Goal: Browse casually: Explore the website without a specific task or goal

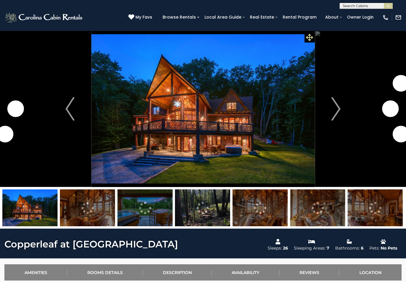
click at [312, 42] on span at bounding box center [309, 37] width 10 height 10
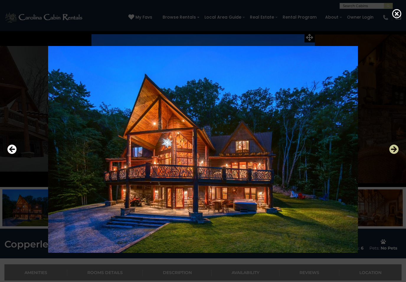
click at [390, 154] on icon "Next" at bounding box center [393, 149] width 9 height 9
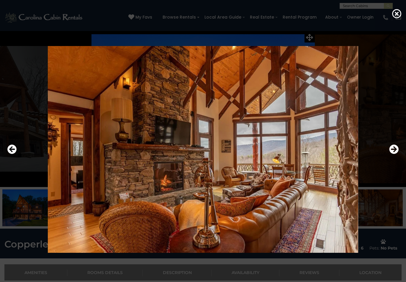
click at [386, 150] on div at bounding box center [202, 149] width 397 height 254
click at [391, 153] on icon "Next" at bounding box center [393, 149] width 9 height 9
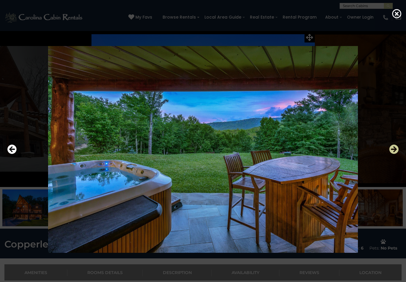
click at [394, 153] on icon "Next" at bounding box center [393, 149] width 9 height 9
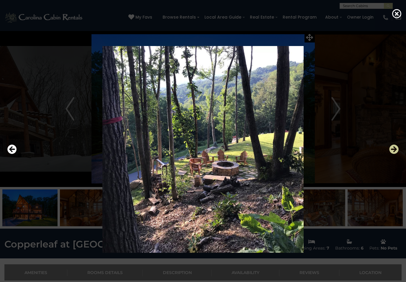
click at [393, 154] on button "Next" at bounding box center [393, 150] width 9 height 14
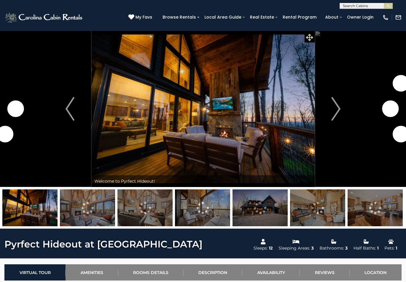
click at [311, 39] on icon at bounding box center [309, 37] width 7 height 7
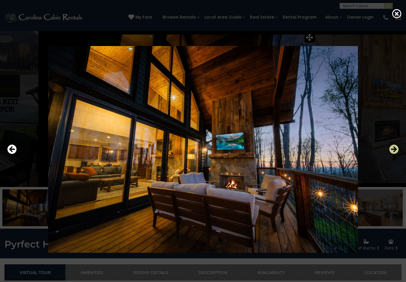
click at [393, 153] on icon "Next" at bounding box center [393, 149] width 9 height 9
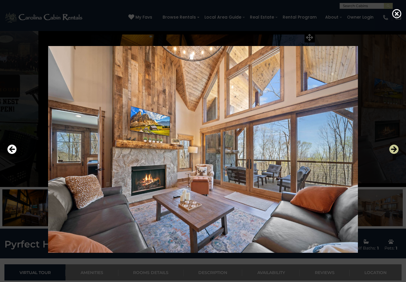
click at [393, 152] on icon "Next" at bounding box center [393, 149] width 9 height 9
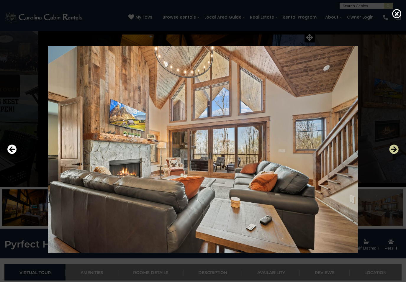
click at [392, 150] on icon "Next" at bounding box center [393, 149] width 9 height 9
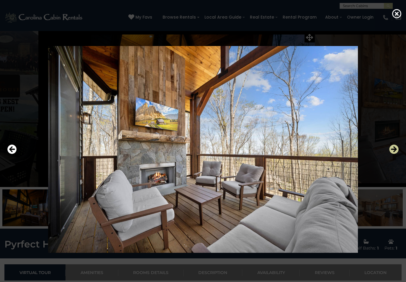
click at [391, 151] on icon "Next" at bounding box center [393, 149] width 9 height 9
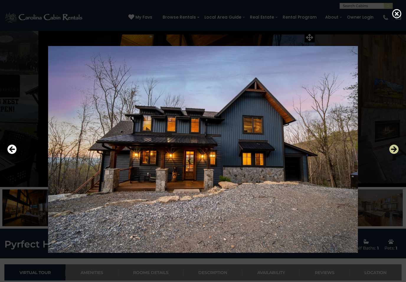
click at [391, 151] on icon "Next" at bounding box center [393, 149] width 9 height 9
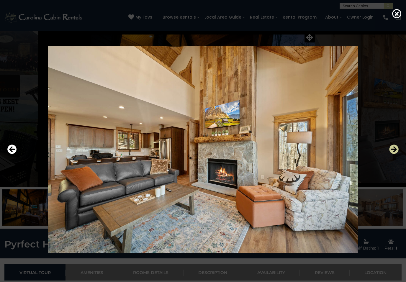
click at [391, 148] on icon "Next" at bounding box center [393, 149] width 9 height 9
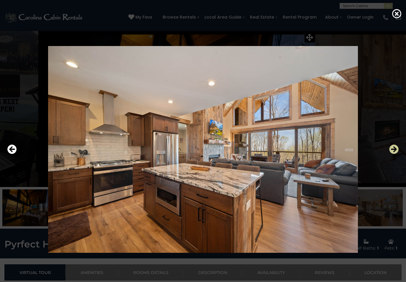
click at [393, 151] on icon "Next" at bounding box center [393, 149] width 9 height 9
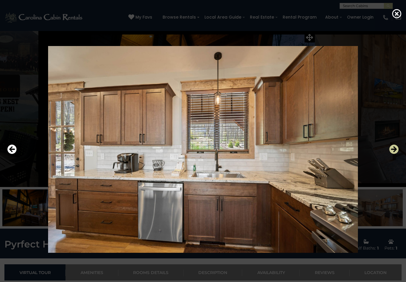
click at [394, 149] on icon "Next" at bounding box center [393, 149] width 9 height 9
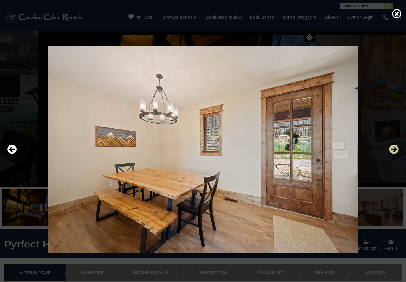
scroll to position [1, 0]
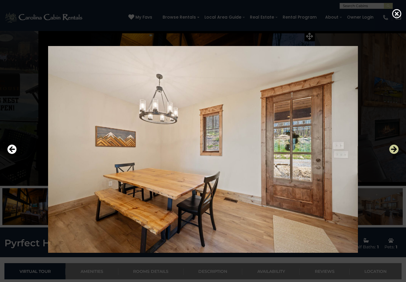
click at [394, 149] on icon "Next" at bounding box center [393, 149] width 9 height 9
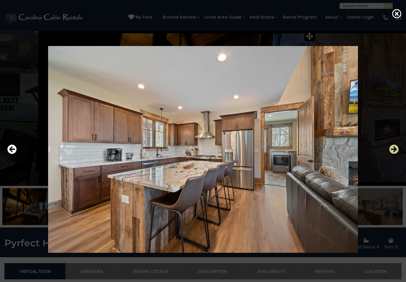
click at [394, 150] on icon "Next" at bounding box center [393, 149] width 9 height 9
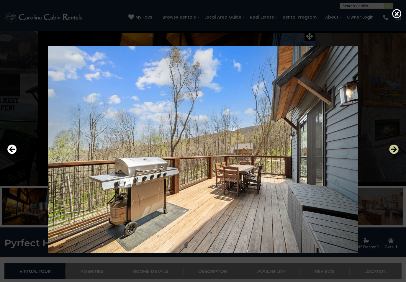
click at [392, 152] on icon "Next" at bounding box center [393, 149] width 9 height 9
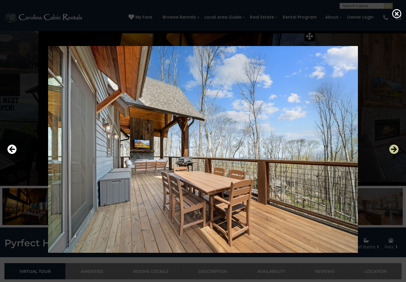
click at [391, 151] on icon "Next" at bounding box center [393, 149] width 9 height 9
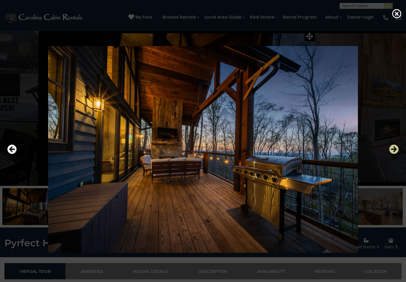
click at [392, 152] on icon "Next" at bounding box center [393, 149] width 9 height 9
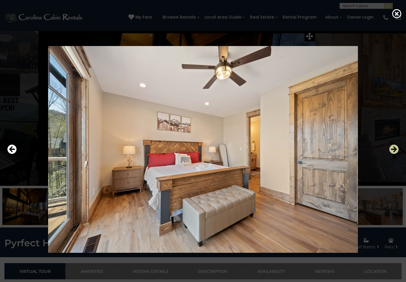
click at [392, 152] on icon "Next" at bounding box center [393, 149] width 9 height 9
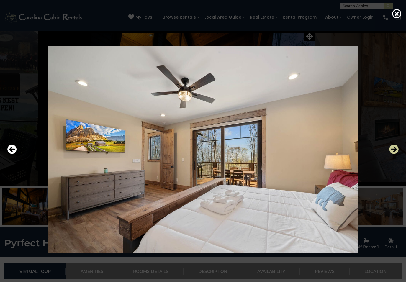
click at [393, 152] on icon "Next" at bounding box center [393, 149] width 9 height 9
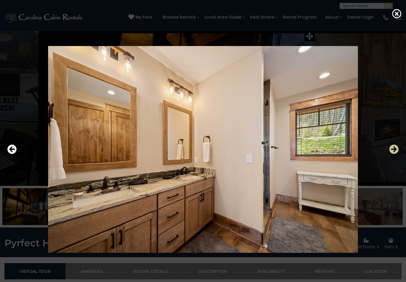
click at [393, 152] on icon "Next" at bounding box center [393, 149] width 9 height 9
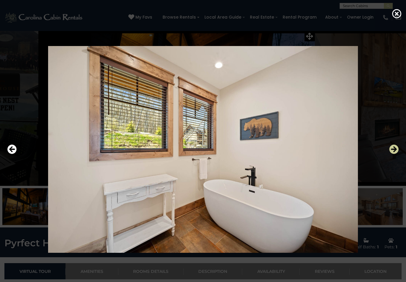
click at [393, 151] on icon "Next" at bounding box center [393, 149] width 9 height 9
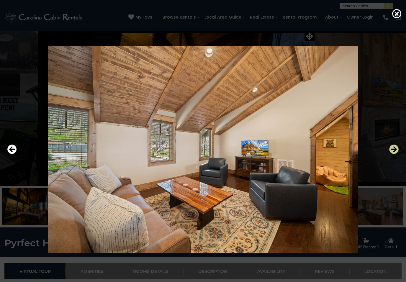
click at [392, 151] on icon "Next" at bounding box center [393, 149] width 9 height 9
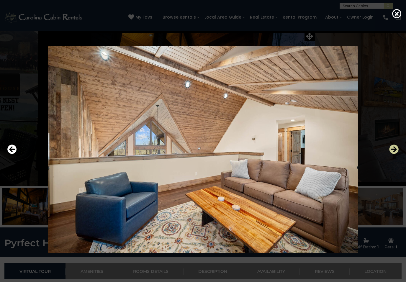
click at [392, 152] on icon "Next" at bounding box center [393, 149] width 9 height 9
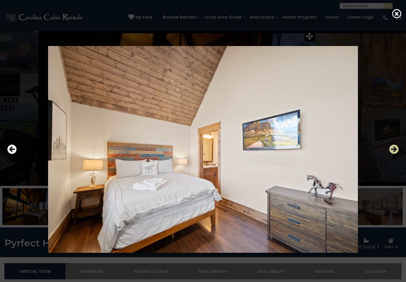
click at [393, 151] on icon "Next" at bounding box center [393, 149] width 9 height 9
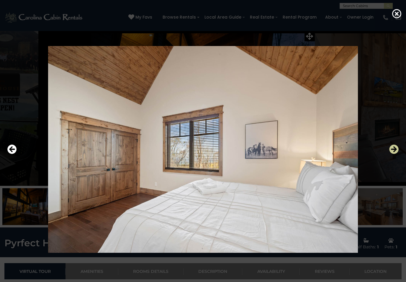
click at [394, 150] on icon "Next" at bounding box center [393, 149] width 9 height 9
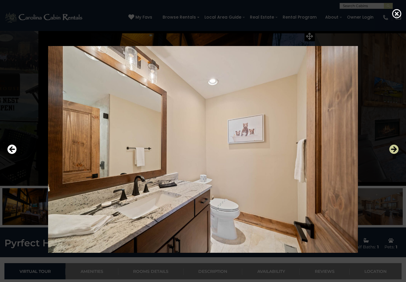
click at [394, 150] on icon "Next" at bounding box center [393, 149] width 9 height 9
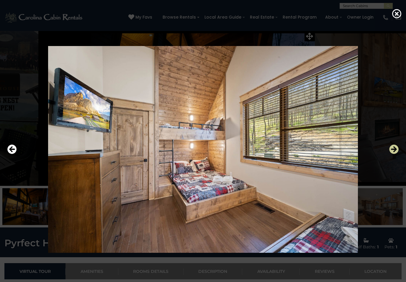
click at [394, 150] on icon "Next" at bounding box center [393, 149] width 9 height 9
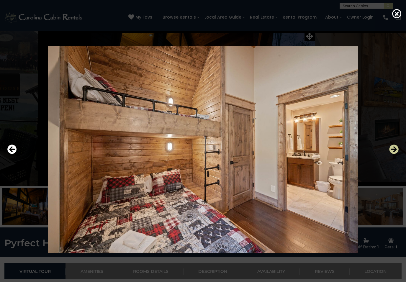
click at [394, 150] on icon "Next" at bounding box center [393, 149] width 9 height 9
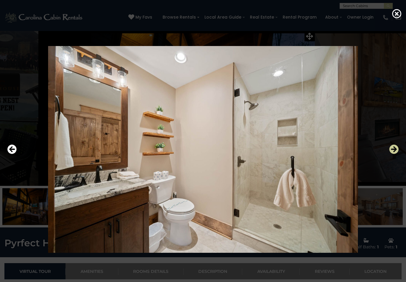
click at [394, 150] on icon "Next" at bounding box center [393, 149] width 9 height 9
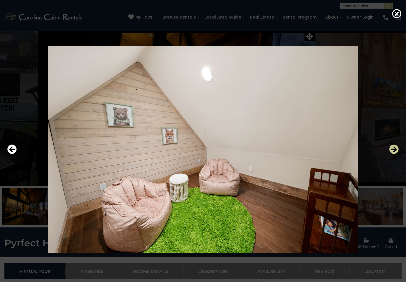
click at [394, 149] on icon "Next" at bounding box center [393, 149] width 9 height 9
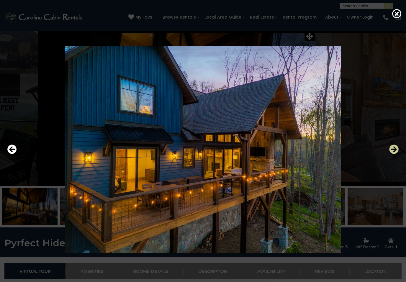
click at [390, 152] on icon "Next" at bounding box center [393, 149] width 9 height 9
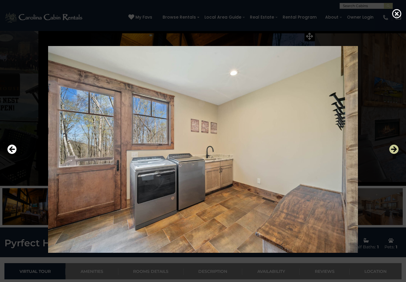
click at [391, 150] on icon "Next" at bounding box center [393, 149] width 9 height 9
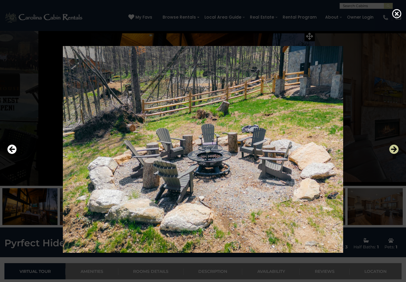
click at [389, 147] on icon "Next" at bounding box center [393, 149] width 9 height 9
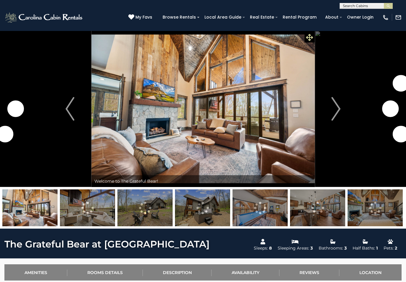
click at [307, 39] on icon at bounding box center [309, 37] width 7 height 7
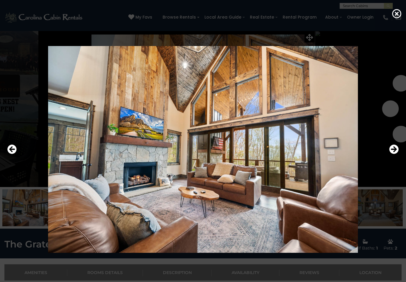
click at [308, 39] on div at bounding box center [202, 149] width 397 height 254
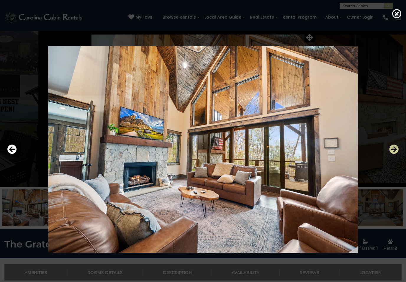
click at [394, 150] on icon "Next" at bounding box center [393, 149] width 9 height 9
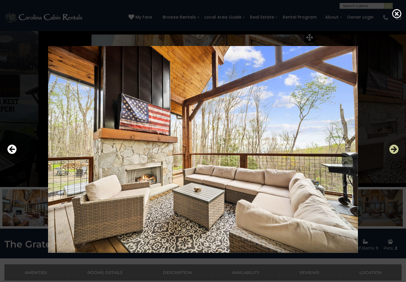
click at [394, 150] on icon "Next" at bounding box center [393, 149] width 9 height 9
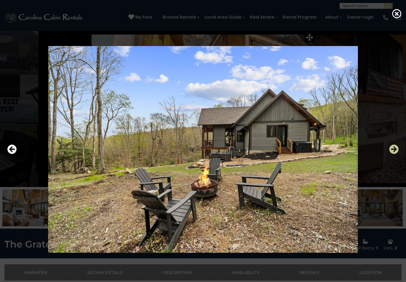
click at [391, 152] on icon "Next" at bounding box center [393, 149] width 9 height 9
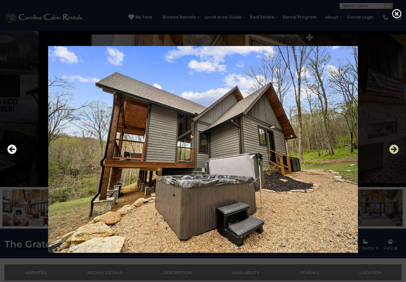
click at [392, 153] on icon "Next" at bounding box center [393, 149] width 9 height 9
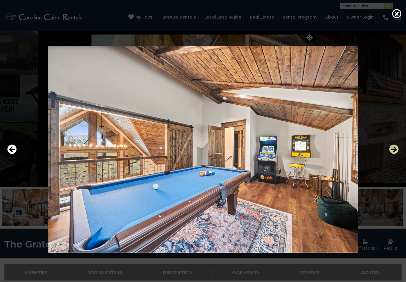
click at [393, 152] on icon "Next" at bounding box center [393, 149] width 9 height 9
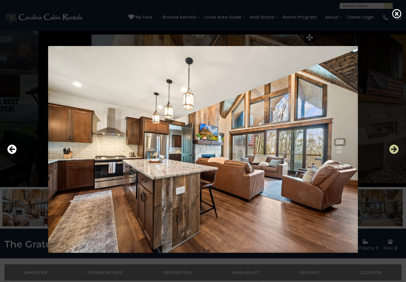
click at [394, 152] on icon "Next" at bounding box center [393, 149] width 9 height 9
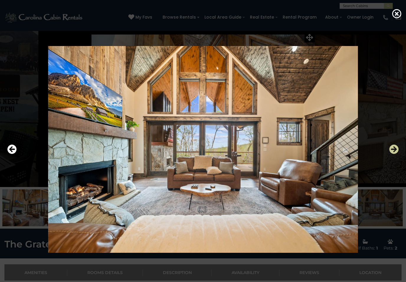
click at [394, 152] on icon "Next" at bounding box center [393, 149] width 9 height 9
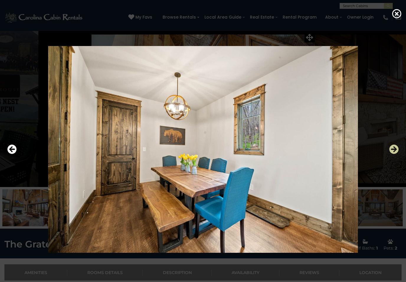
click at [394, 152] on icon "Next" at bounding box center [393, 149] width 9 height 9
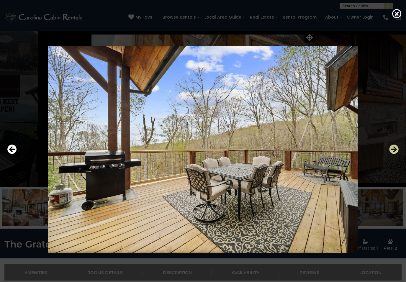
click at [394, 151] on icon "Next" at bounding box center [393, 149] width 9 height 9
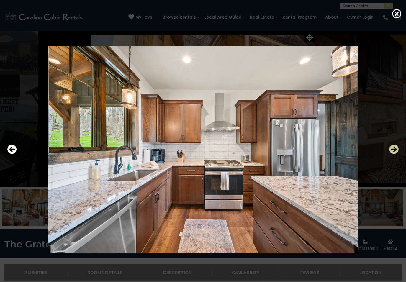
click at [394, 151] on icon "Next" at bounding box center [393, 149] width 9 height 9
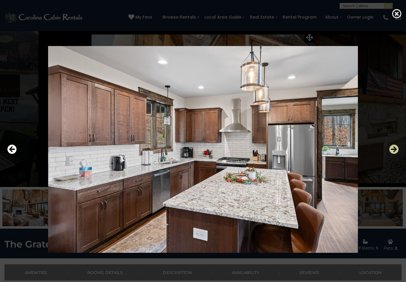
click at [394, 152] on icon "Next" at bounding box center [393, 149] width 9 height 9
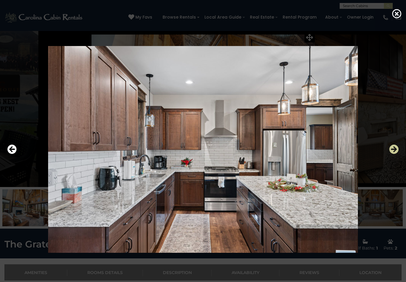
click at [394, 151] on icon "Next" at bounding box center [393, 149] width 9 height 9
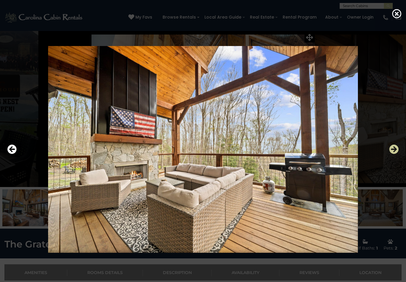
click at [395, 151] on icon "Next" at bounding box center [393, 149] width 9 height 9
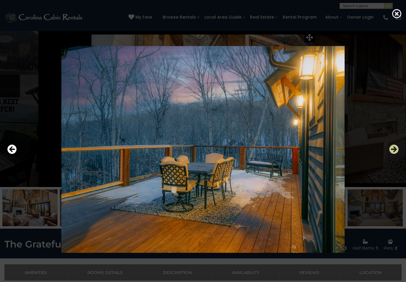
click at [395, 151] on icon "Next" at bounding box center [393, 149] width 9 height 9
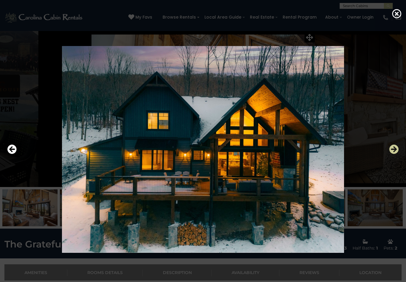
click at [394, 151] on icon "Next" at bounding box center [393, 149] width 9 height 9
